Goal: Task Accomplishment & Management: Manage account settings

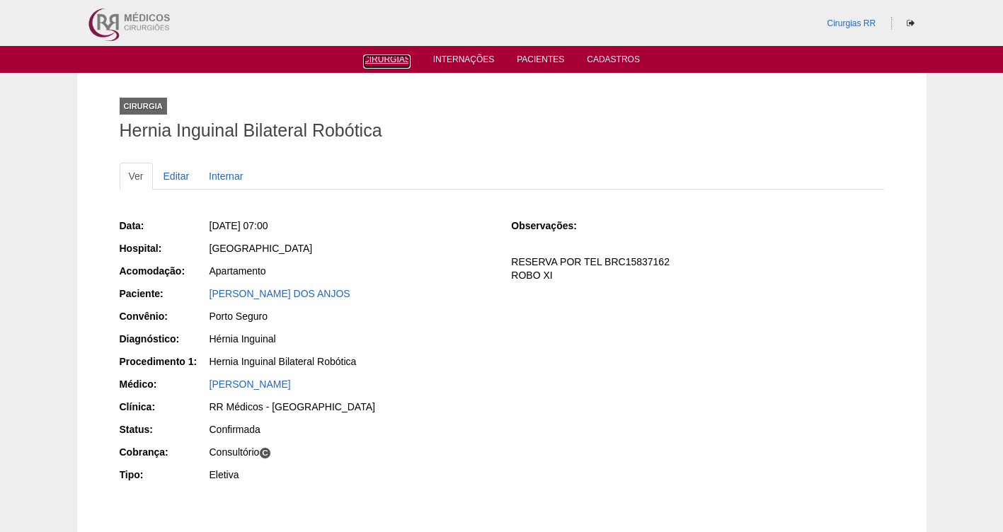
click at [379, 57] on link "Cirurgias" at bounding box center [386, 62] width 47 height 14
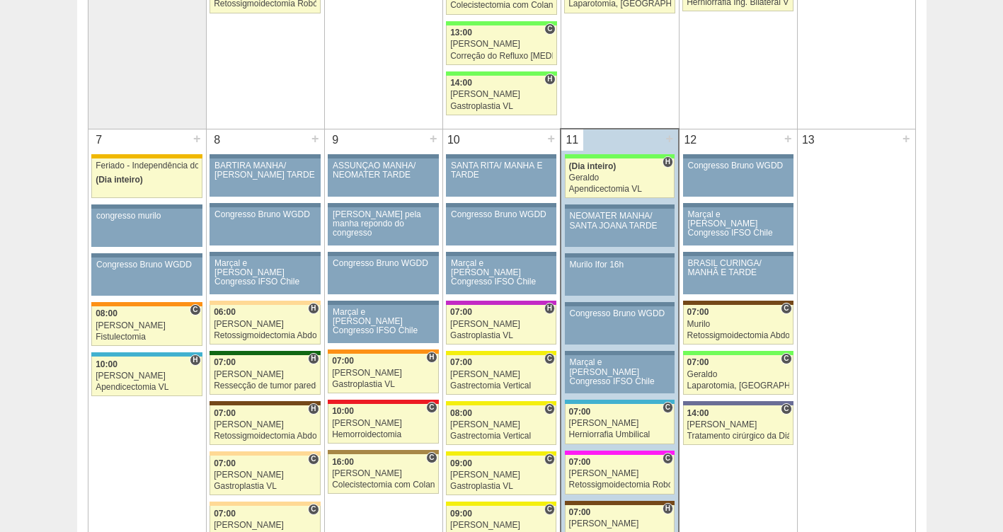
scroll to position [678, 0]
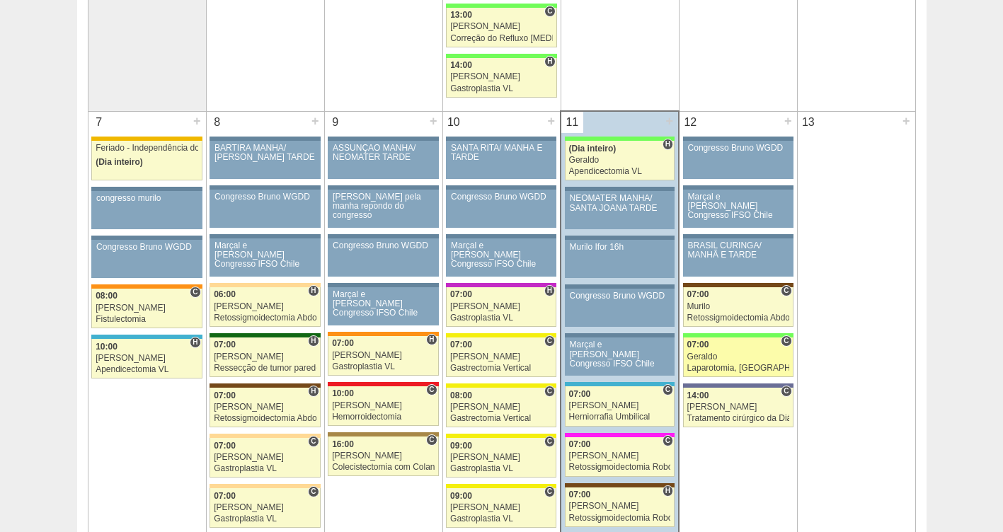
click at [726, 365] on div "Laparotomia, [GEOGRAPHIC_DATA], Drenagem, Bridas VL" at bounding box center [739, 368] width 102 height 9
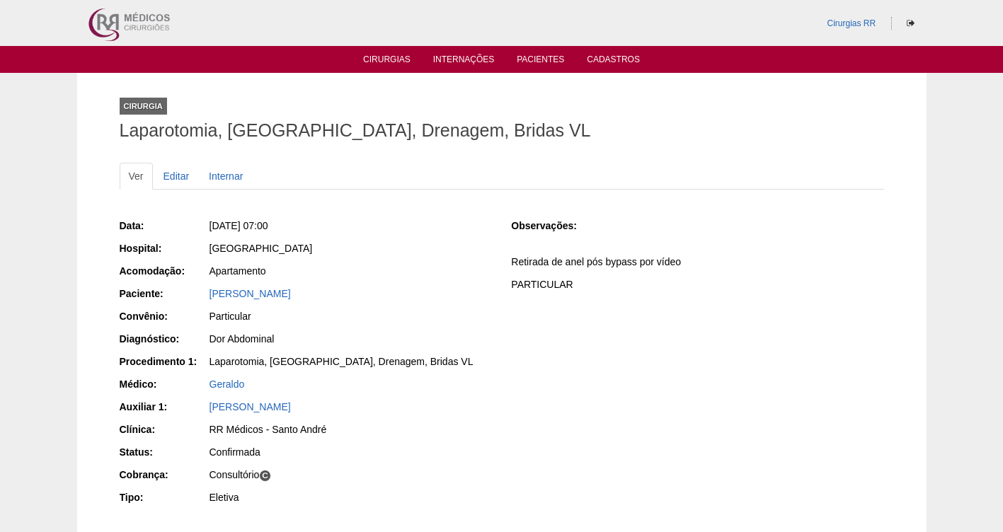
drag, startPoint x: 363, startPoint y: 292, endPoint x: 203, endPoint y: 296, distance: 160.8
click at [203, 296] on div "Paciente: Denise Marzano Barile" at bounding box center [306, 296] width 372 height 18
click at [384, 59] on link "Cirurgias" at bounding box center [386, 61] width 47 height 12
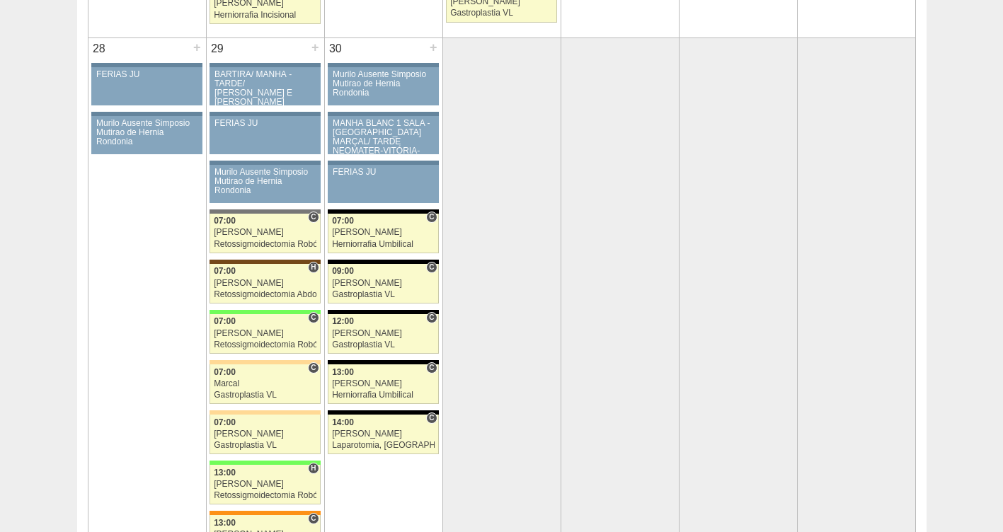
scroll to position [2781, 0]
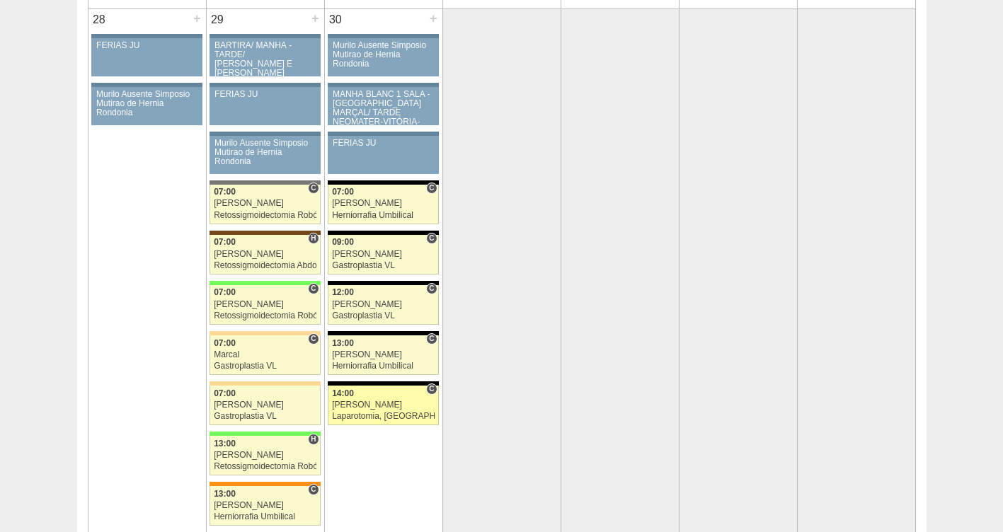
click at [362, 401] on div "[PERSON_NAME]" at bounding box center [383, 405] width 103 height 9
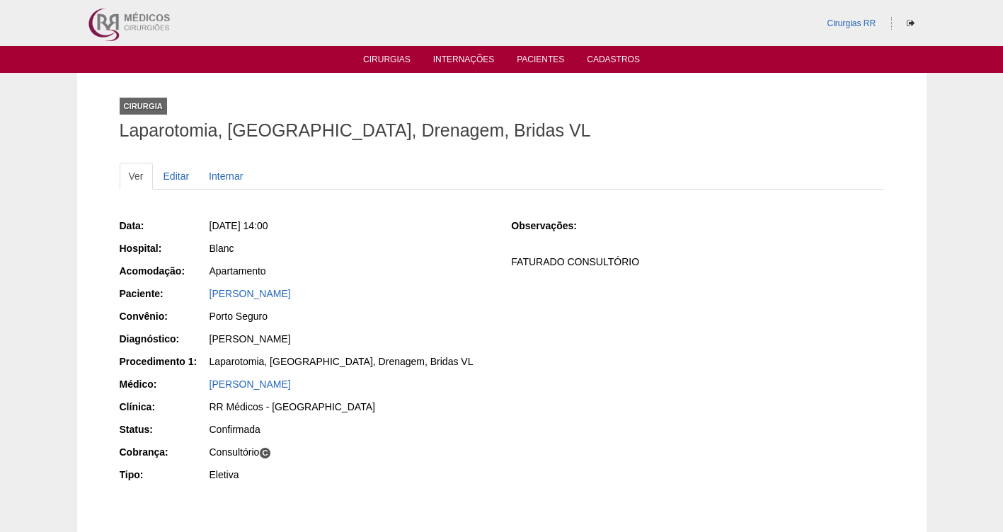
drag, startPoint x: 303, startPoint y: 287, endPoint x: 198, endPoint y: 286, distance: 105.5
click at [198, 287] on div "Paciente: [PERSON_NAME]" at bounding box center [306, 296] width 372 height 18
copy div "Paciente: [PERSON_NAME]"
click at [170, 173] on link "Editar" at bounding box center [176, 176] width 45 height 27
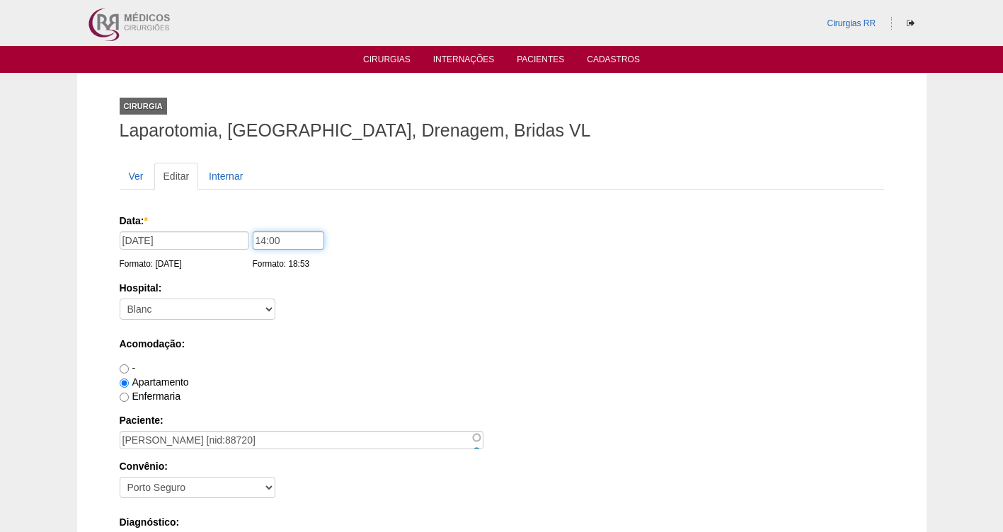
drag, startPoint x: 236, startPoint y: 246, endPoint x: 199, endPoint y: 251, distance: 37.3
click at [199, 228] on div "Data: * 30/09/2025 Formato: 11/09/2025 14:00 Formato: 18:53" at bounding box center [500, 221] width 760 height 14
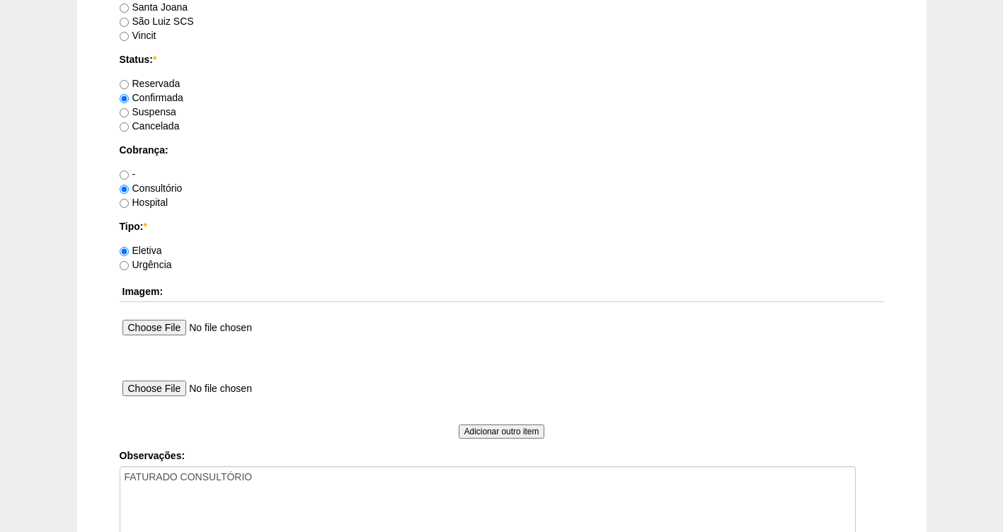
scroll to position [1292, 0]
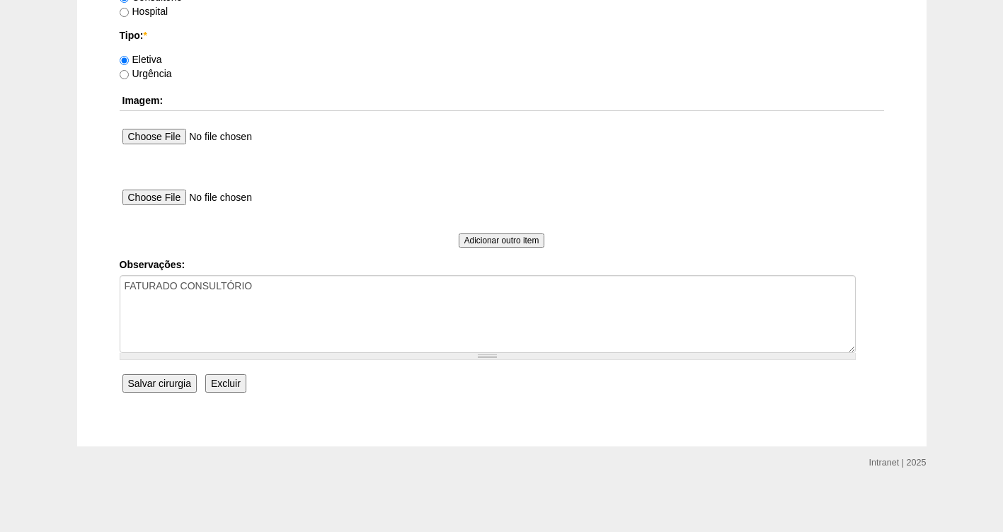
type input "13:00"
click at [169, 383] on input "Salvar cirurgia" at bounding box center [159, 384] width 74 height 18
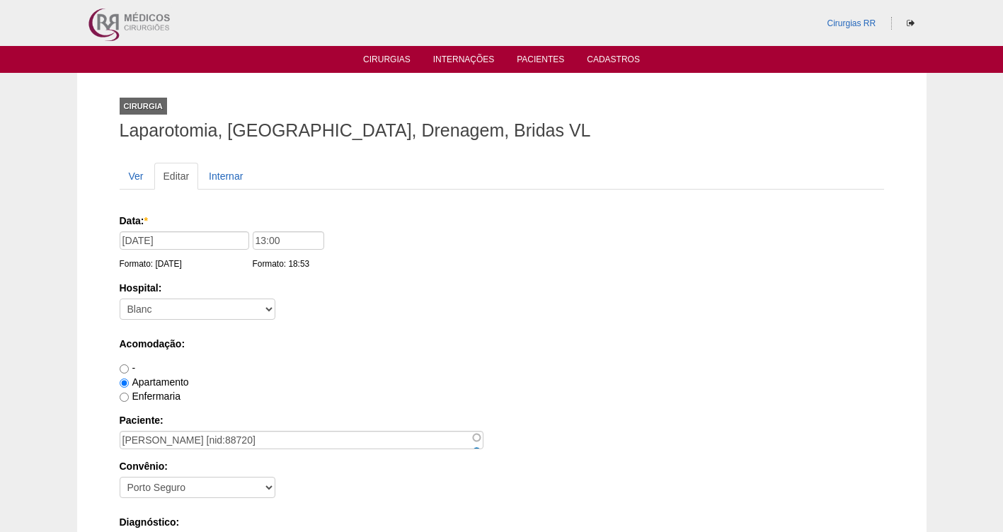
scroll to position [1292, 0]
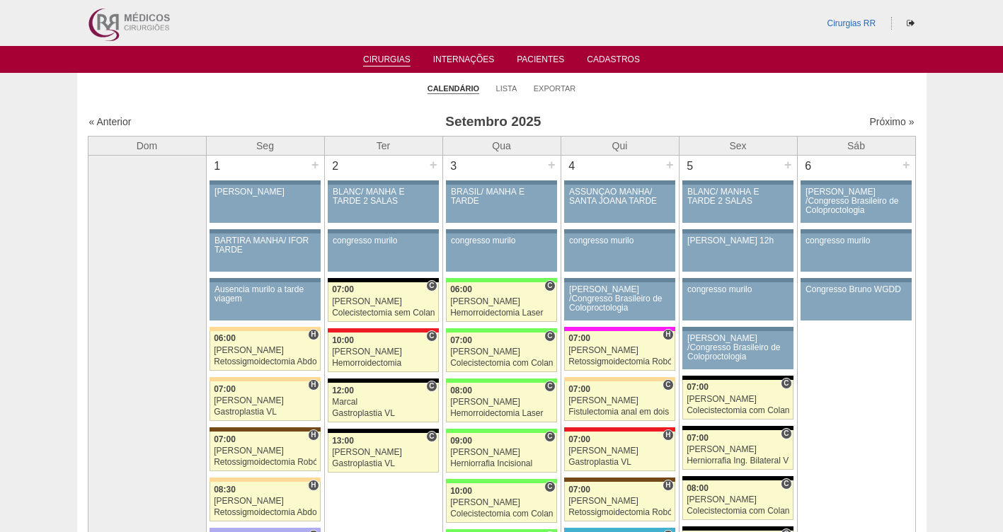
scroll to position [2781, 0]
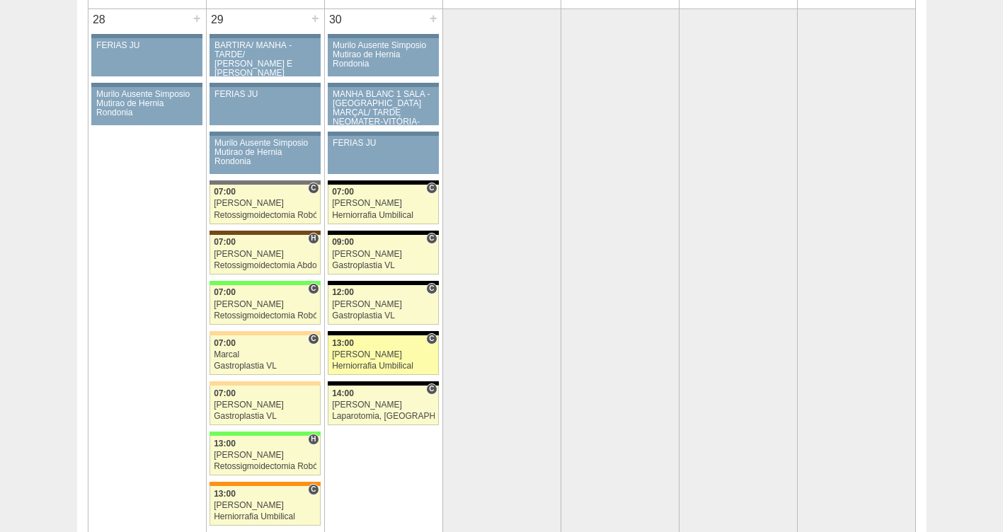
click at [377, 355] on div "[PERSON_NAME]" at bounding box center [383, 354] width 103 height 9
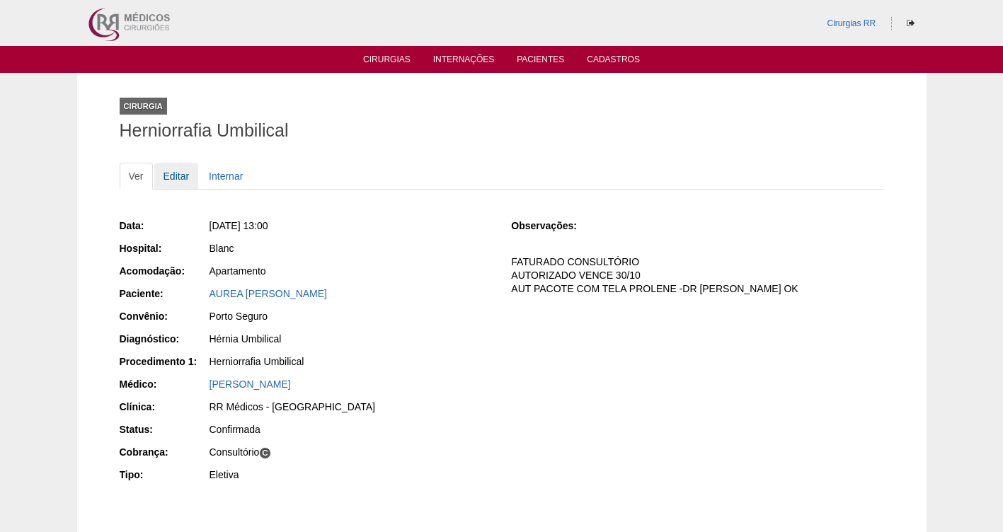
click at [178, 173] on link "Editar" at bounding box center [176, 176] width 45 height 27
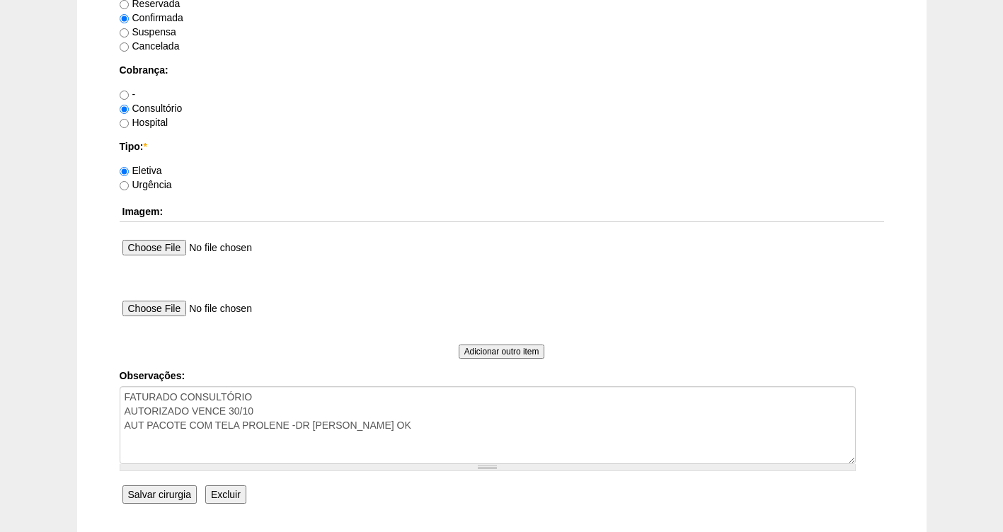
scroll to position [1145, 0]
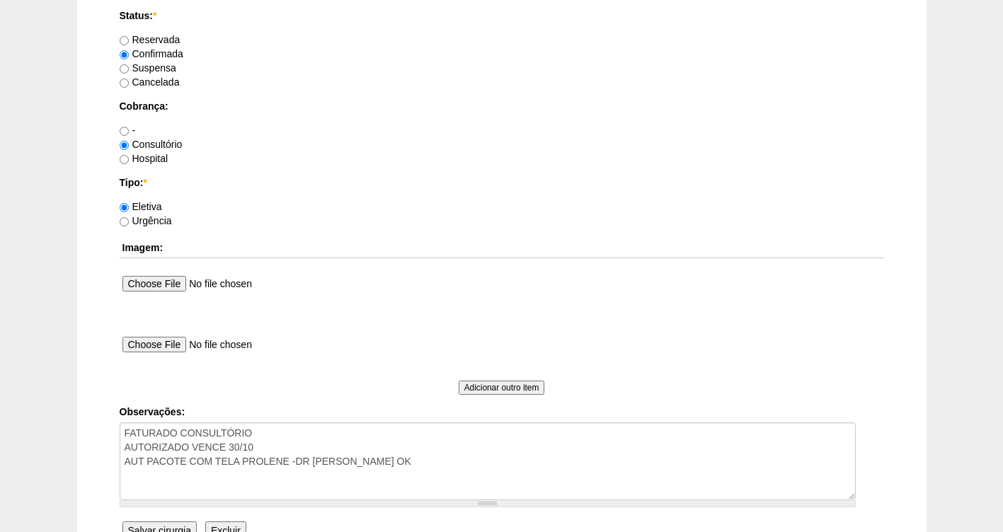
click at [173, 68] on label "Suspensa" at bounding box center [148, 67] width 57 height 11
click at [129, 68] on input "Suspensa" at bounding box center [124, 68] width 9 height 9
radio input "true"
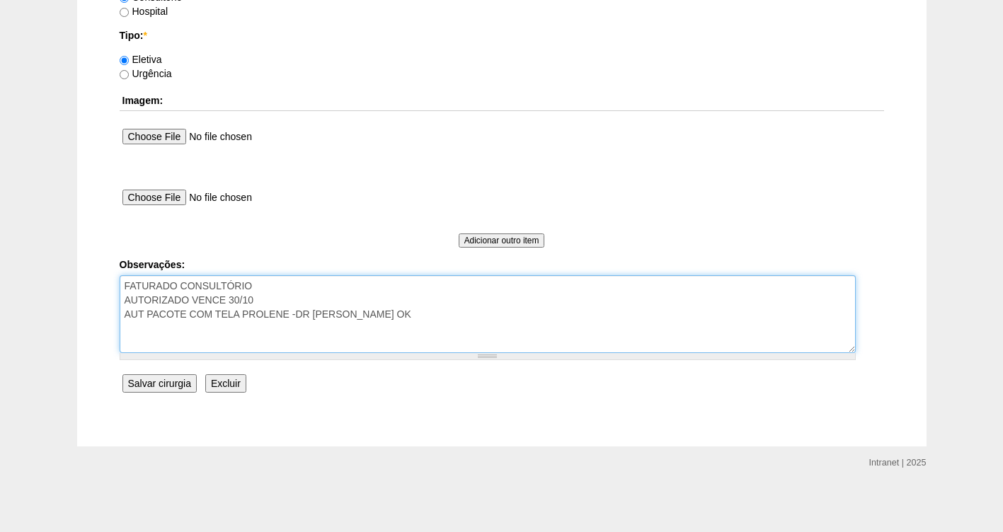
click at [433, 315] on textarea "FATURADO CONSULTÓRIO AUTORIZADO VENCE 30/10 AUT PACOTE COM TELA PROLENE -DR NAT…" at bounding box center [488, 314] width 736 height 78
type textarea "FATURADO CONSULTÓRIO AUTORIZADO VENCE 30/10 AUT PACOTE COM TELA PROLENE -DR NAT…"
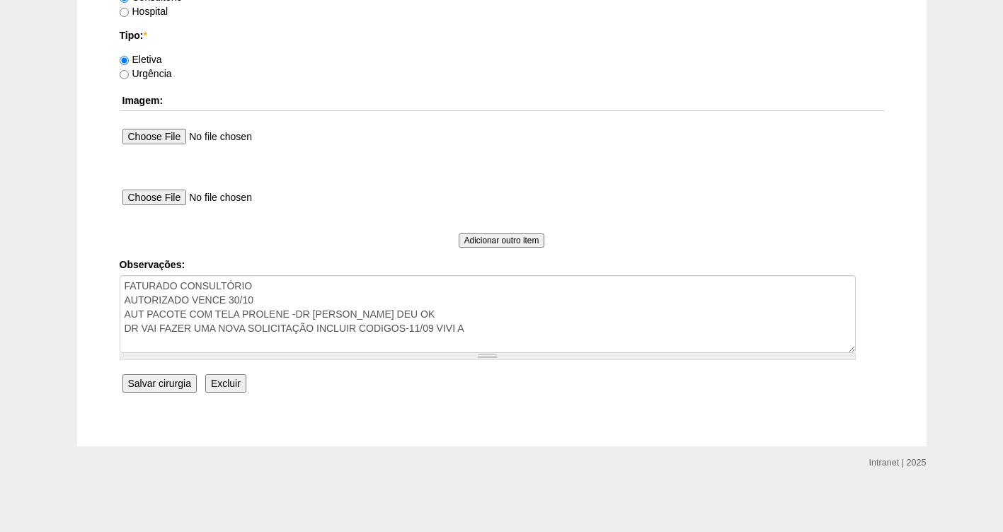
click at [163, 387] on input "Salvar cirurgia" at bounding box center [159, 384] width 74 height 18
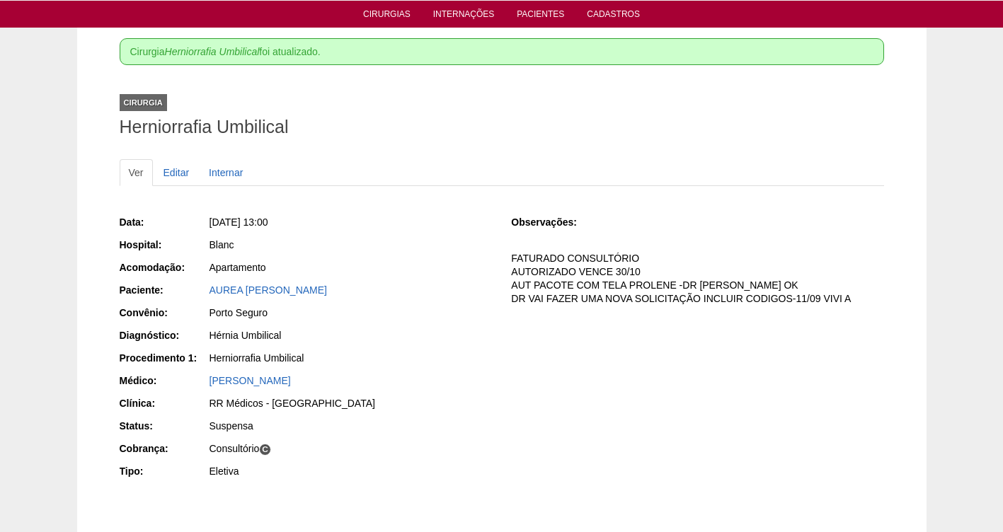
scroll to position [82, 0]
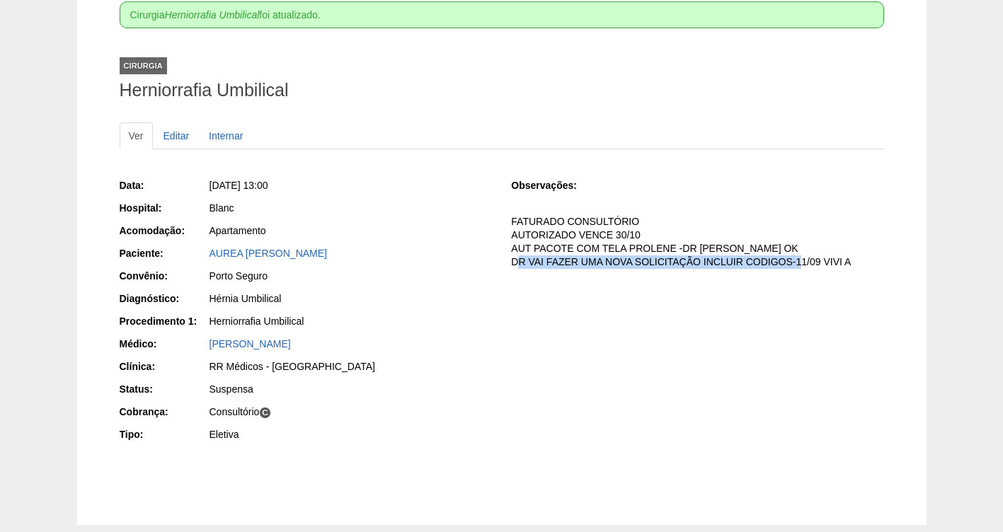
drag, startPoint x: 796, startPoint y: 260, endPoint x: 510, endPoint y: 262, distance: 286.1
click at [510, 262] on div "Data: [DATE] 13:00 Hospital: Blanc Acomodação: Apartamento Paciente: AUREA [PER…" at bounding box center [502, 311] width 765 height 277
copy p "DR VAI FAZER UMA NOVA SOLICITAÇÃO INCLUIR CODIGOS-"
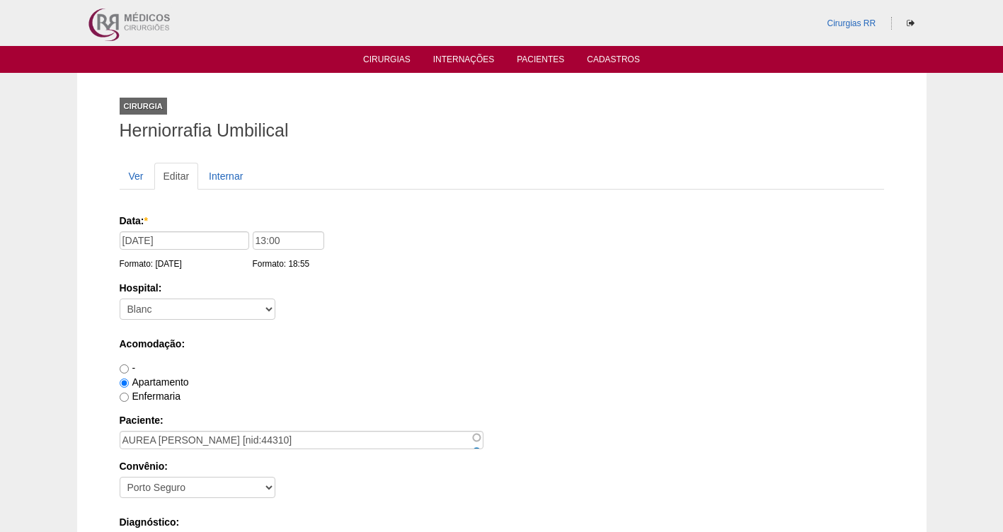
scroll to position [1292, 0]
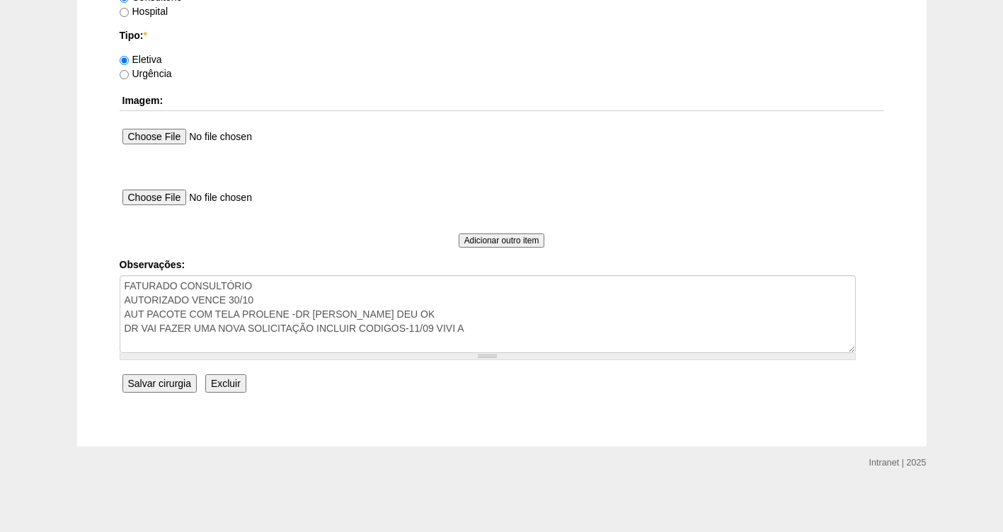
click at [147, 388] on input "Salvar cirurgia" at bounding box center [159, 384] width 74 height 18
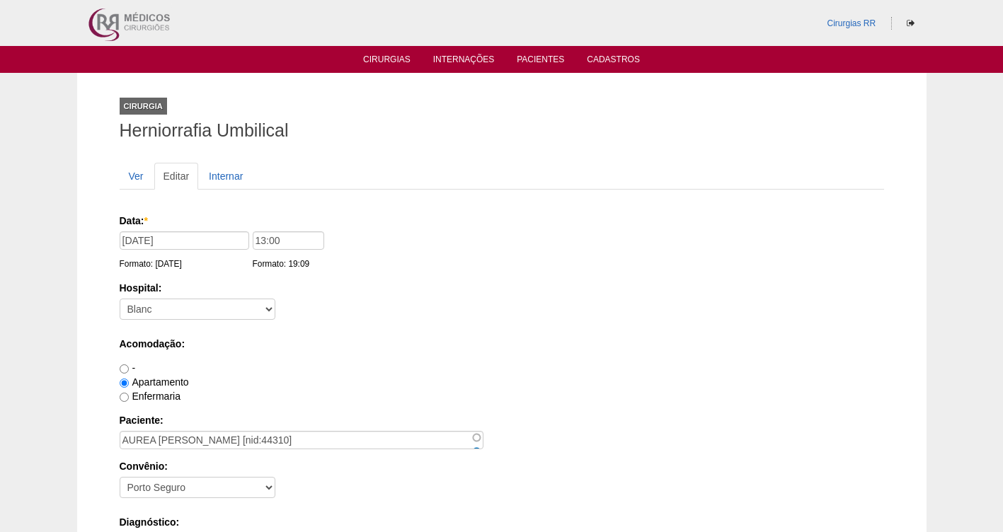
scroll to position [1292, 0]
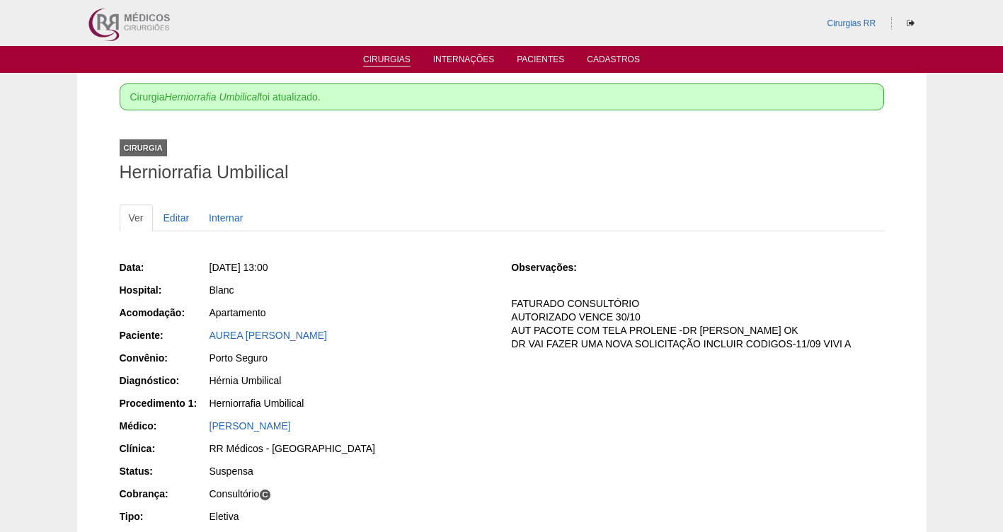
click at [389, 56] on link "Cirurgias" at bounding box center [386, 61] width 47 height 12
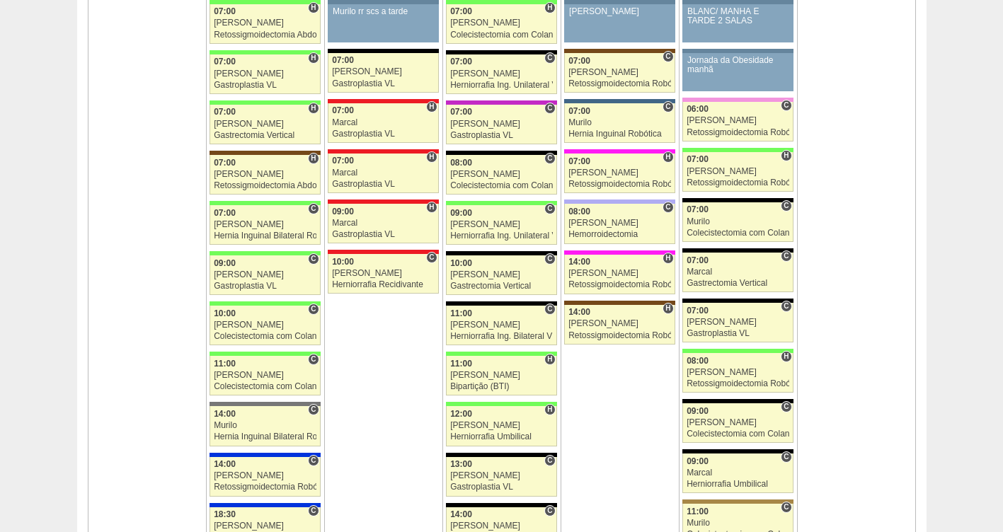
scroll to position [1501, 0]
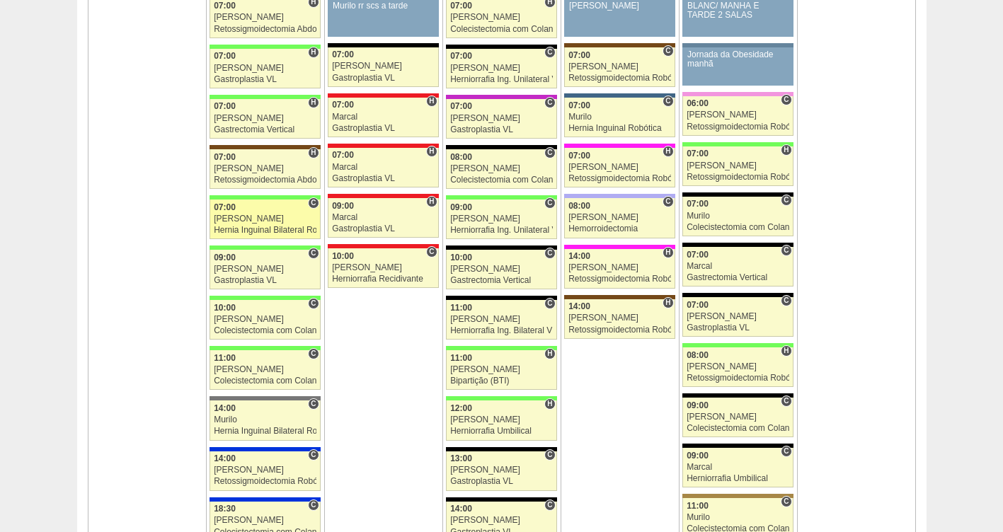
click at [258, 219] on div "[PERSON_NAME]" at bounding box center [265, 219] width 103 height 9
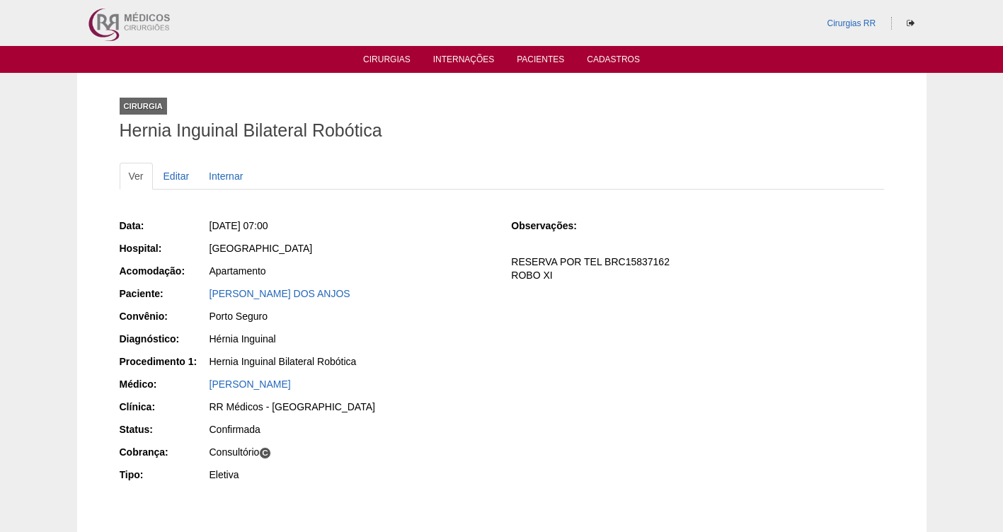
drag, startPoint x: 380, startPoint y: 300, endPoint x: 190, endPoint y: 300, distance: 190.5
click at [190, 300] on div "Paciente: [PERSON_NAME][GEOGRAPHIC_DATA]" at bounding box center [306, 296] width 372 height 18
copy div "Paciente: [PERSON_NAME] DOS ANJOS"
